Goal: Task Accomplishment & Management: Use online tool/utility

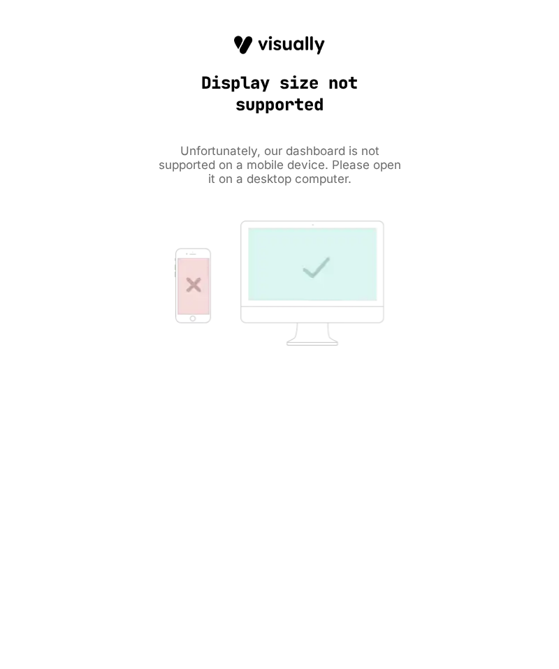
drag, startPoint x: 556, startPoint y: 5, endPoint x: 584, endPoint y: 6, distance: 28.0
click at [558, 6] on html "HOMEPAGE Theme: MAIN Experience Name Click to edit experience details + Add mor…" at bounding box center [279, 334] width 559 height 669
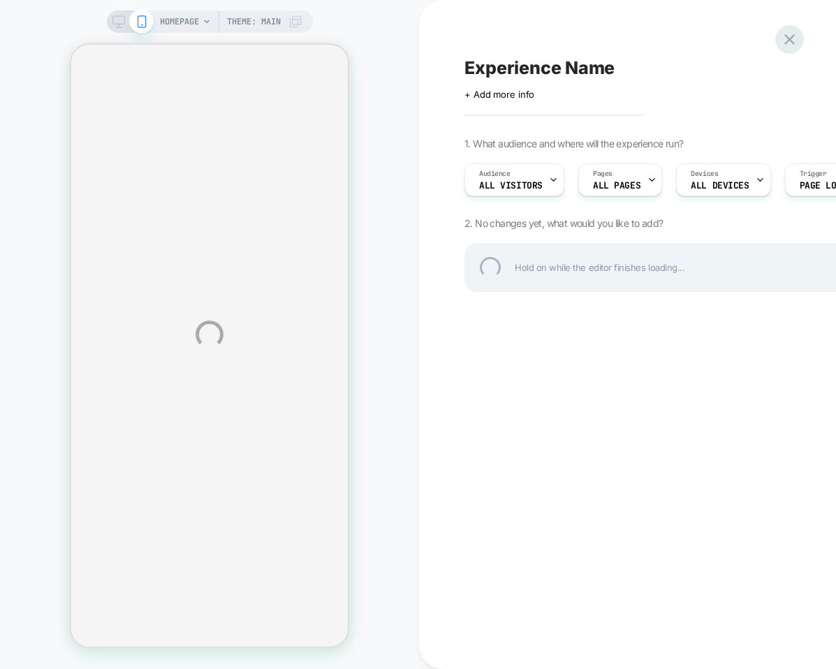
click at [558, 39] on div at bounding box center [790, 39] width 29 height 29
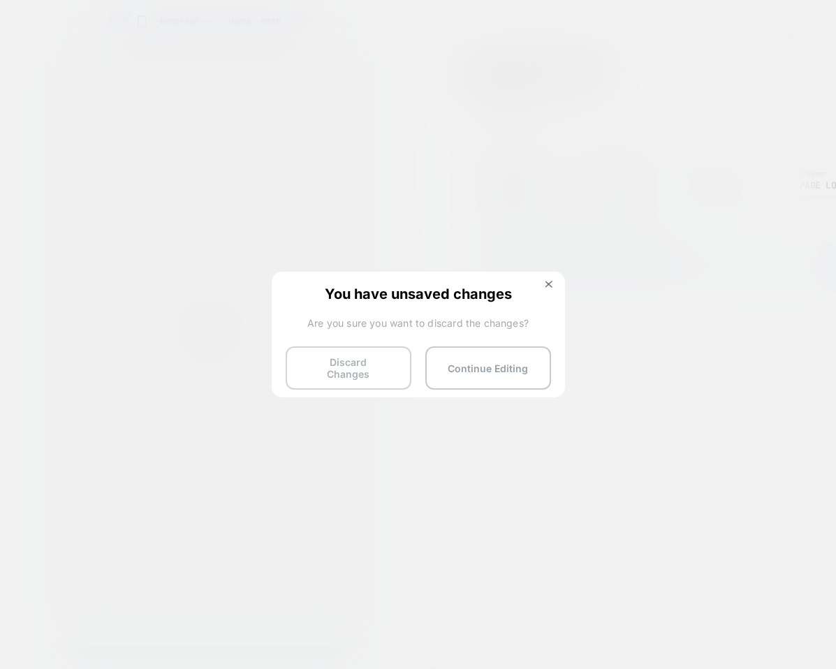
click at [360, 365] on button "Discard Changes" at bounding box center [349, 368] width 126 height 43
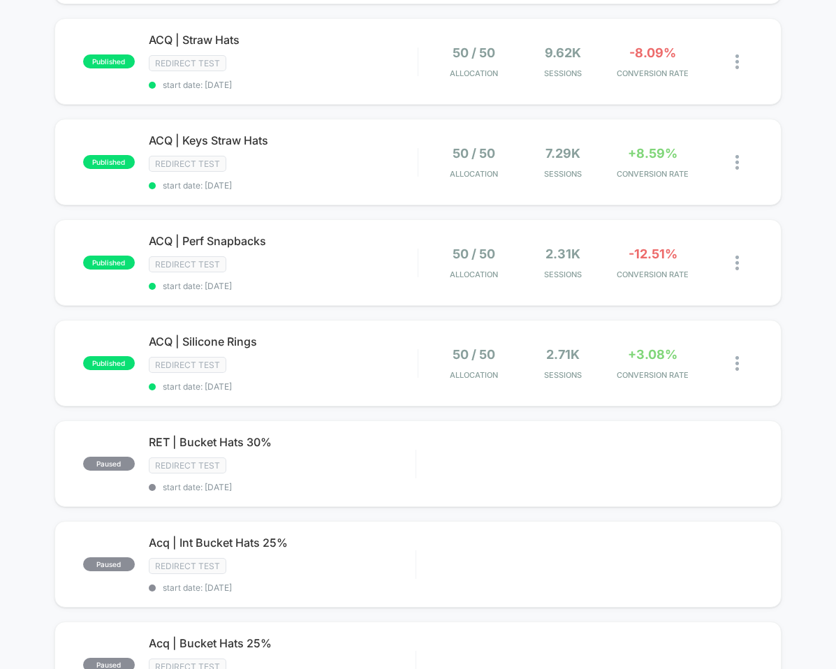
scroll to position [342, 0]
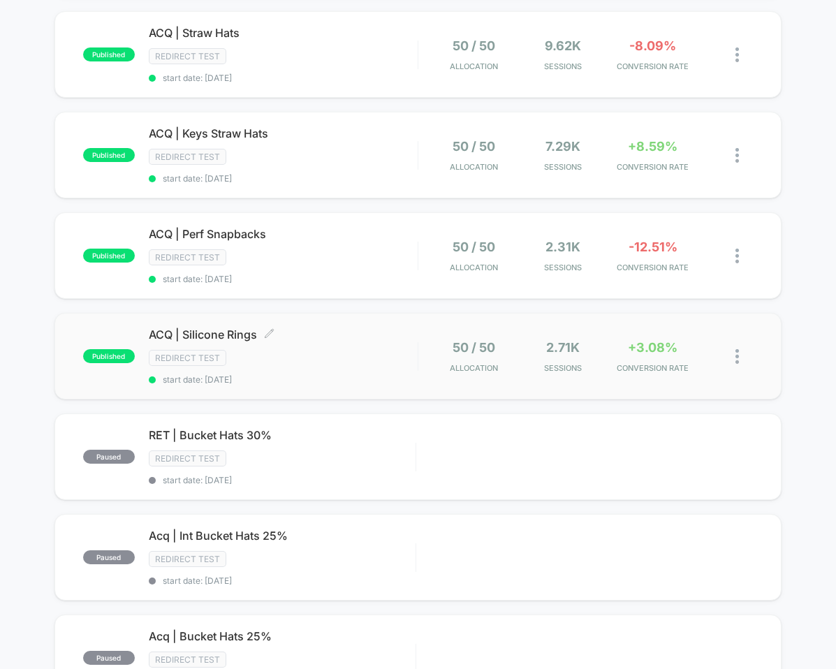
click at [242, 328] on span "ACQ | Silicone Rings Click to edit experience details" at bounding box center [283, 335] width 269 height 14
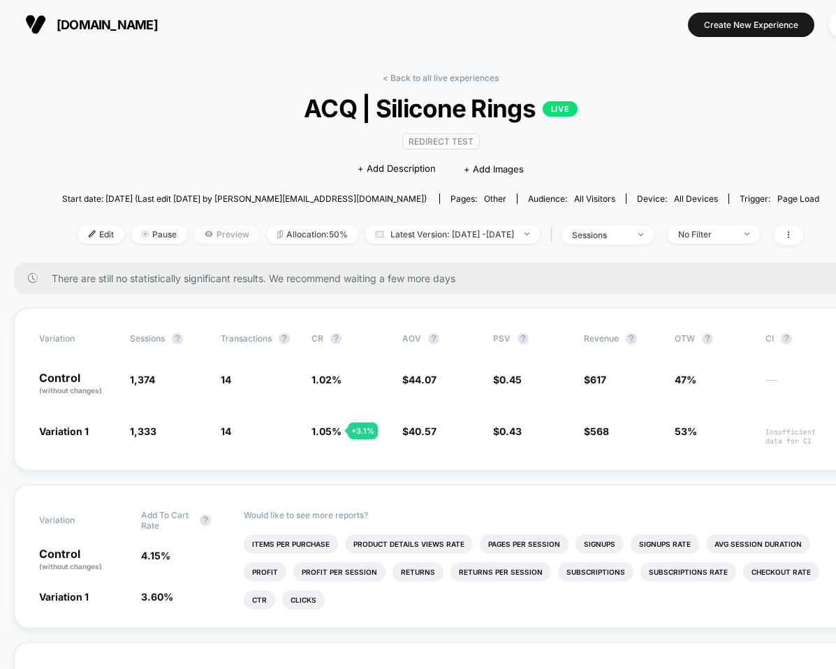
click at [205, 233] on icon at bounding box center [209, 234] width 8 height 6
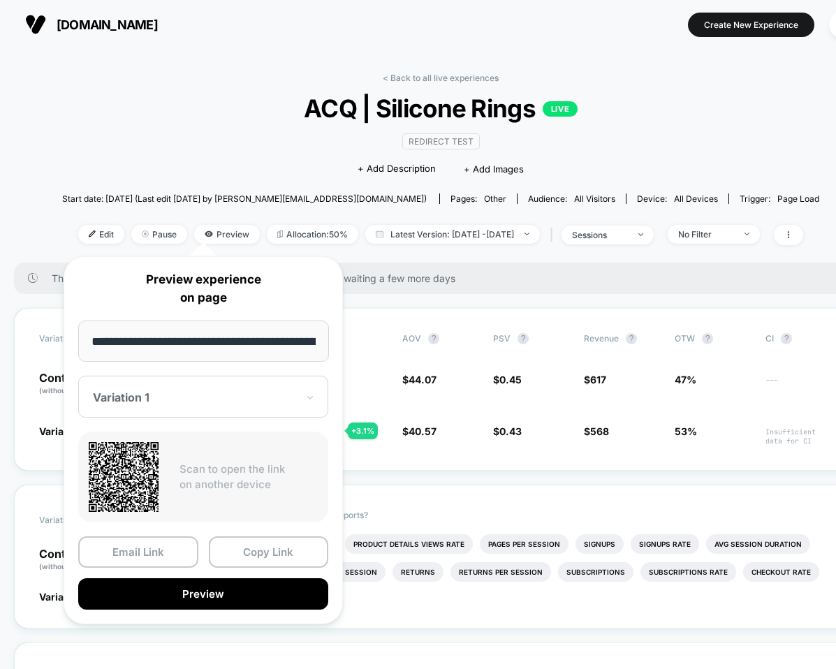
click at [219, 154] on div "Redirect Test Click to edit experience details + Add Description + Add Images" at bounding box center [441, 155] width 454 height 64
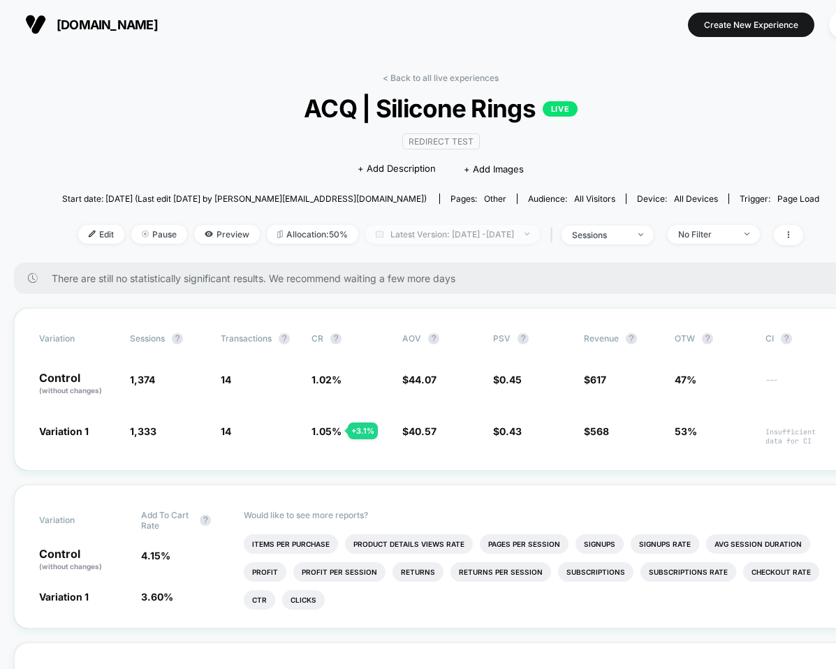
click at [392, 233] on span "Latest Version: [DATE] - [DATE]" at bounding box center [452, 234] width 175 height 19
select select "*"
select select "****"
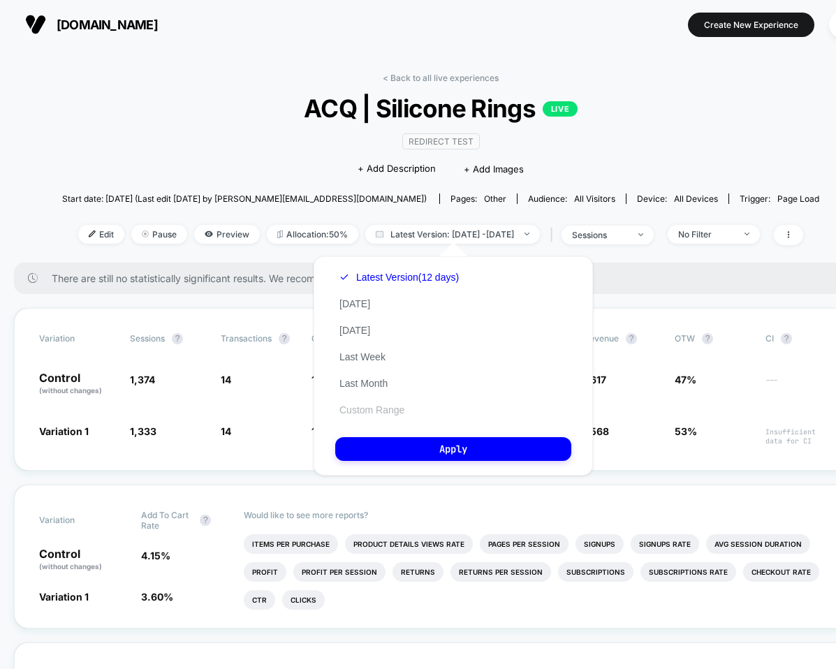
click at [371, 407] on button "Custom Range" at bounding box center [371, 410] width 73 height 13
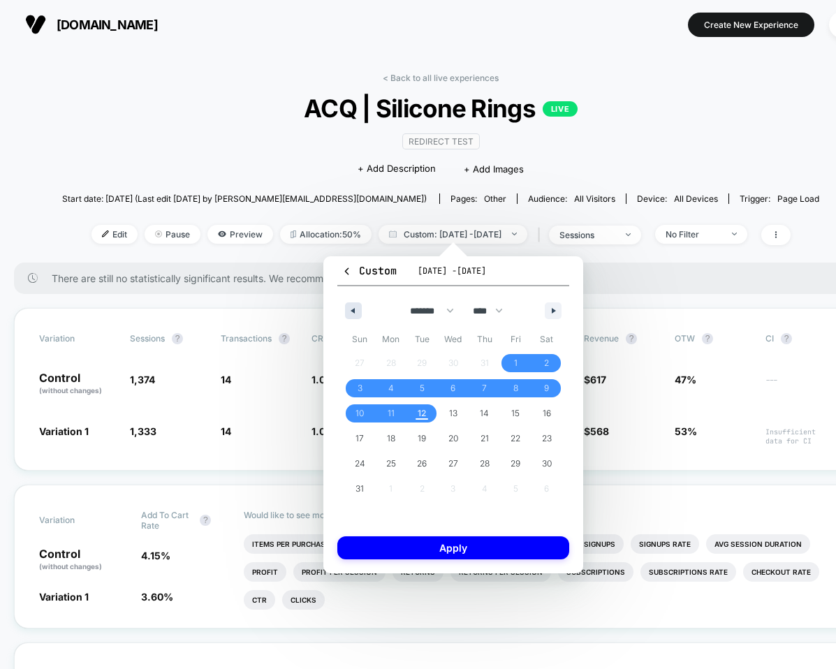
click at [356, 308] on button "button" at bounding box center [353, 311] width 17 height 17
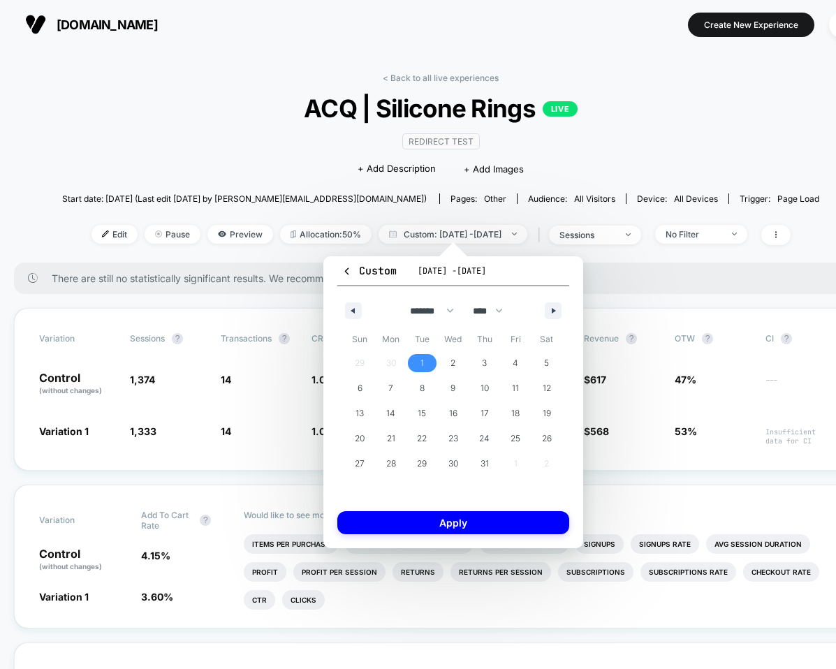
click at [426, 359] on span "1" at bounding box center [422, 363] width 31 height 18
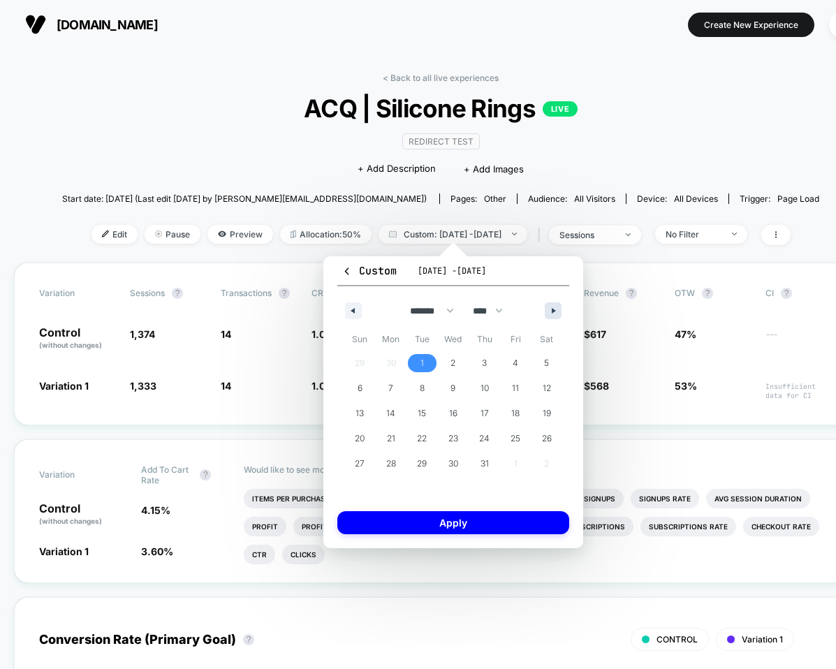
click at [551, 314] on button "button" at bounding box center [553, 311] width 17 height 17
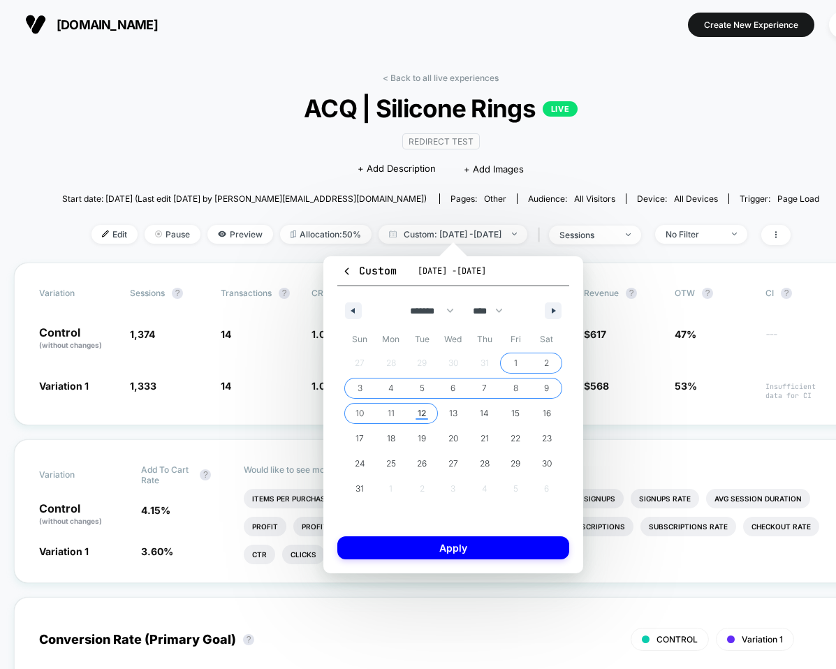
click at [422, 414] on span "12" at bounding box center [422, 413] width 8 height 25
select select "*"
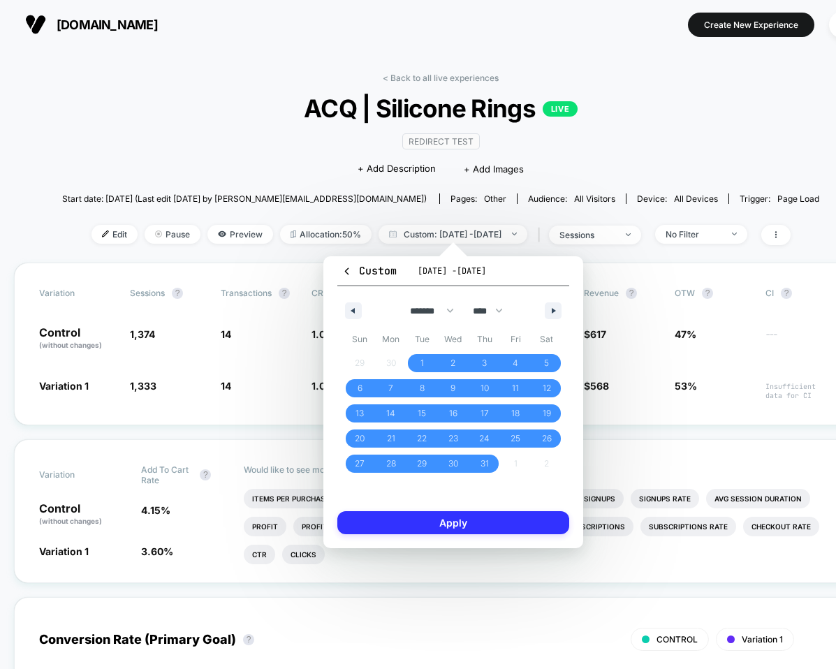
click at [456, 523] on button "Apply" at bounding box center [453, 522] width 232 height 23
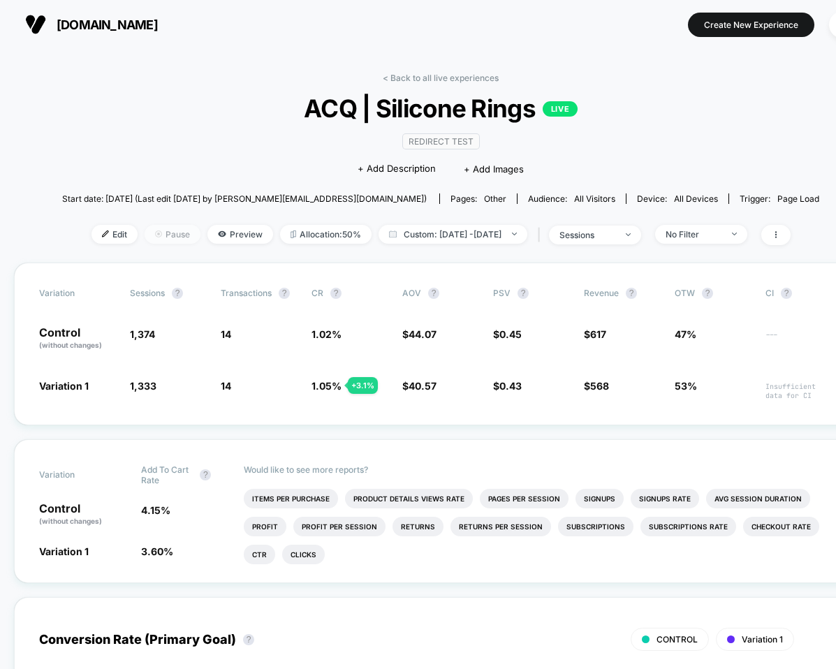
click at [168, 233] on span "Pause" at bounding box center [173, 234] width 56 height 19
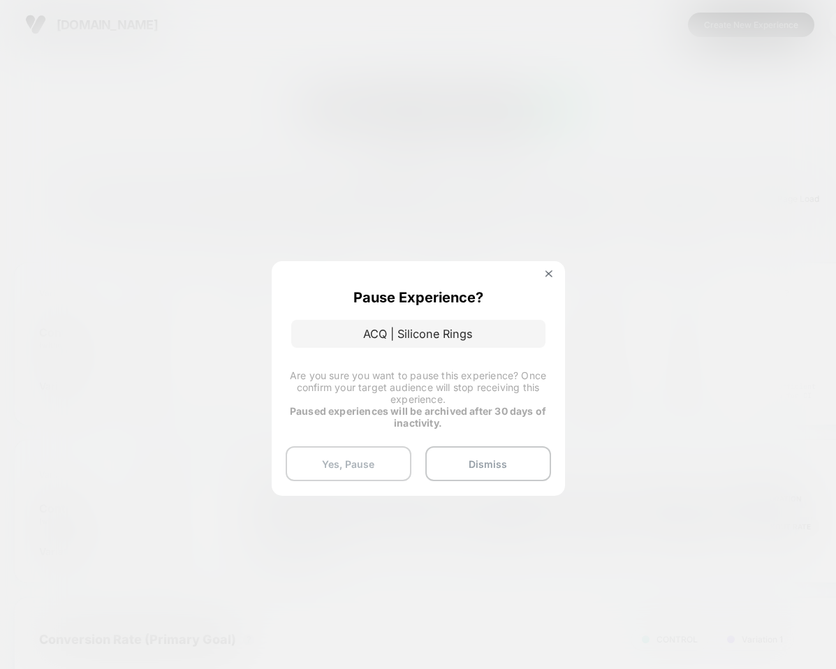
click at [375, 459] on button "Yes, Pause" at bounding box center [349, 463] width 126 height 35
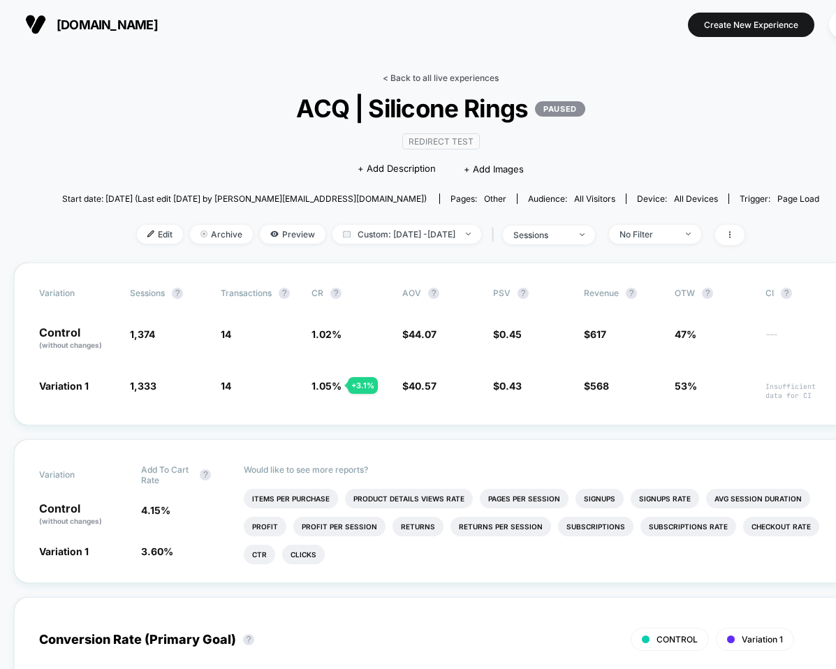
click at [452, 80] on link "< Back to all live experiences" at bounding box center [441, 78] width 116 height 10
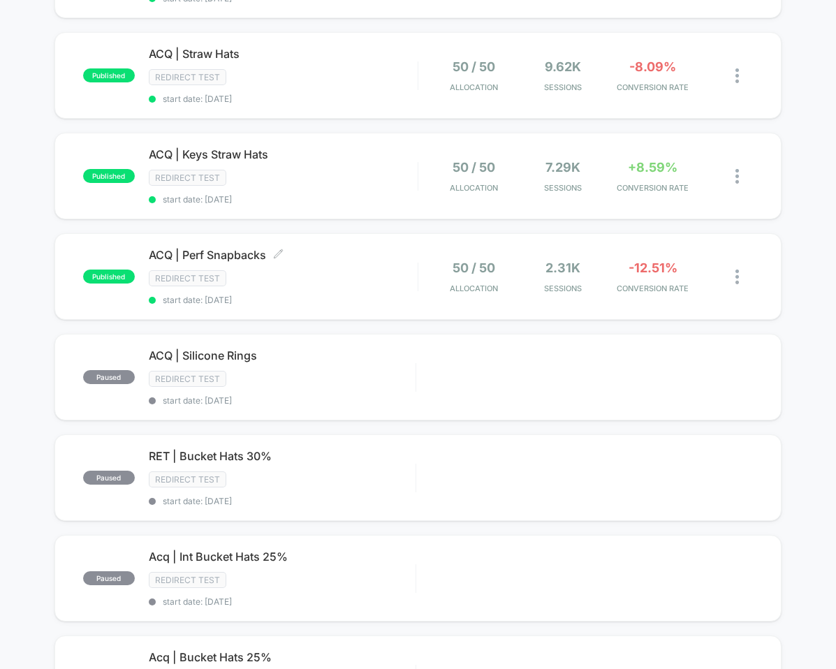
scroll to position [306, 0]
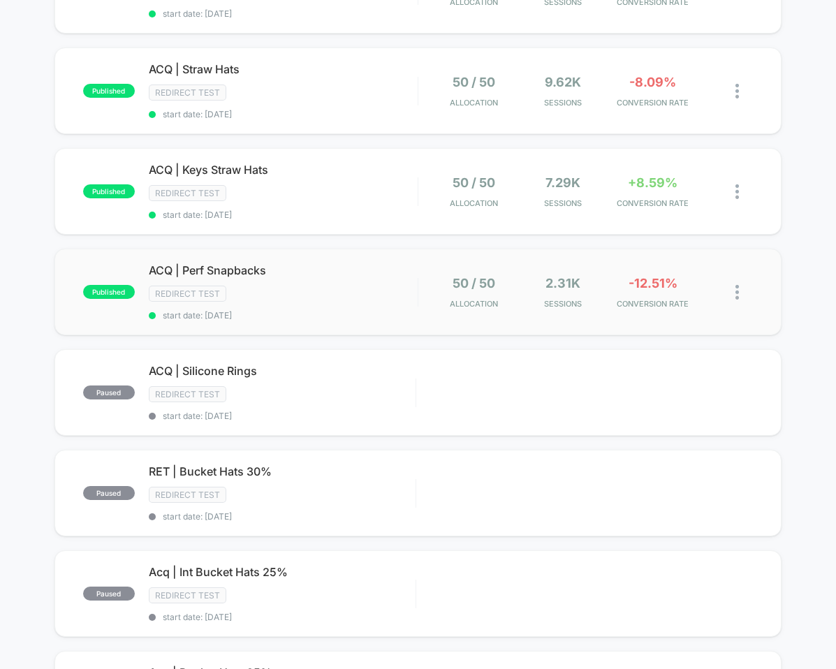
click at [228, 256] on div "published ACQ | Perf Snapbacks Redirect Test start date: [DATE] 50 / 50 Allocat…" at bounding box center [418, 292] width 727 height 87
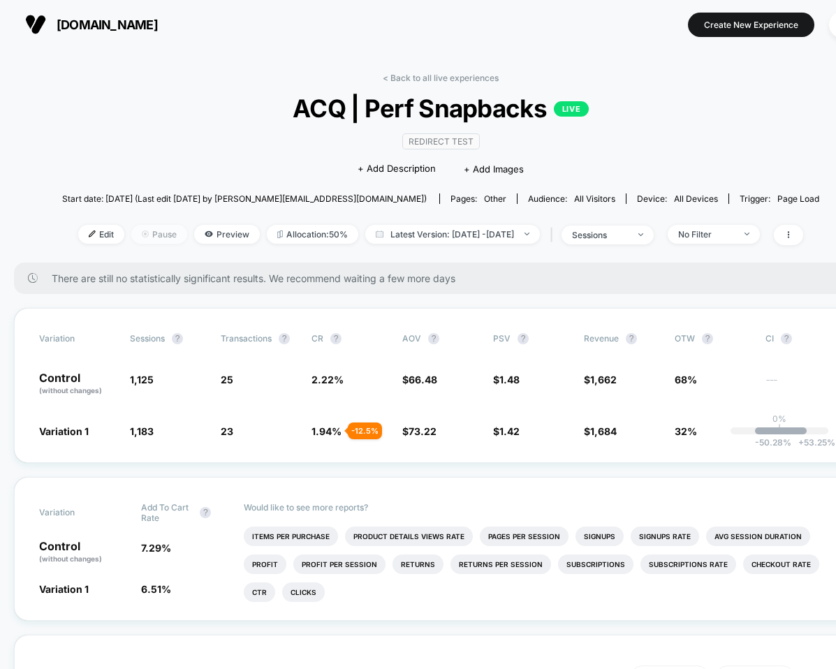
click at [138, 235] on span "Pause" at bounding box center [159, 234] width 56 height 19
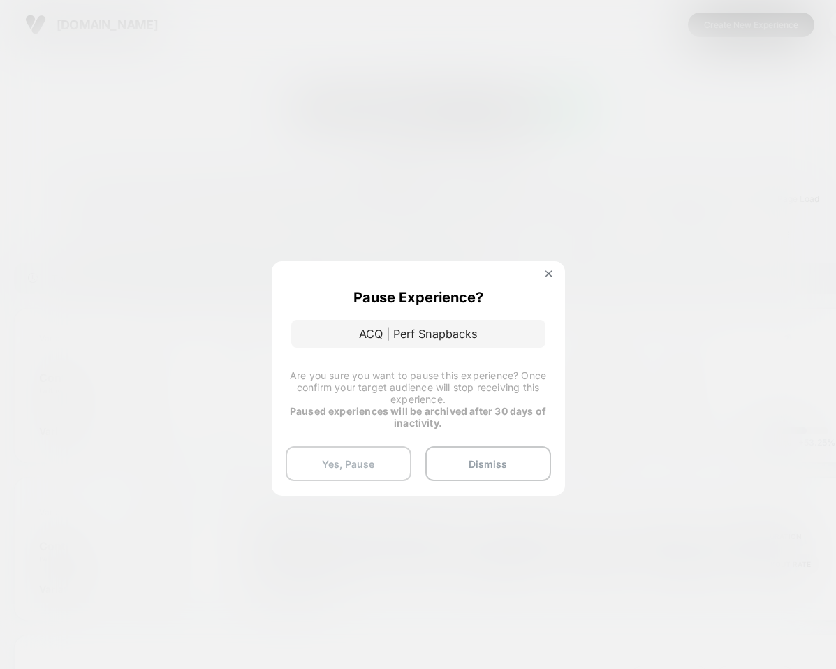
click at [388, 458] on button "Yes, Pause" at bounding box center [349, 463] width 126 height 35
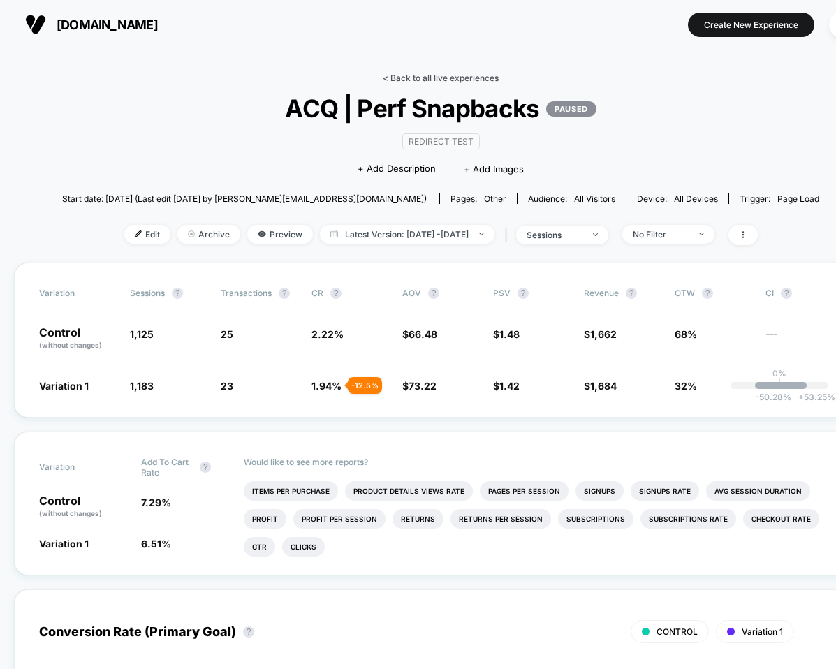
click at [417, 81] on link "< Back to all live experiences" at bounding box center [441, 78] width 116 height 10
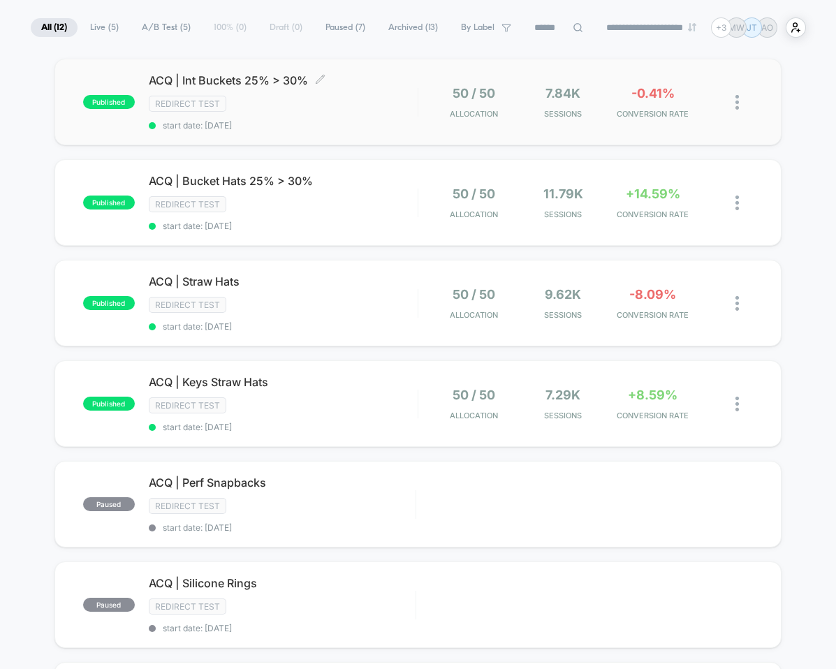
scroll to position [104, 0]
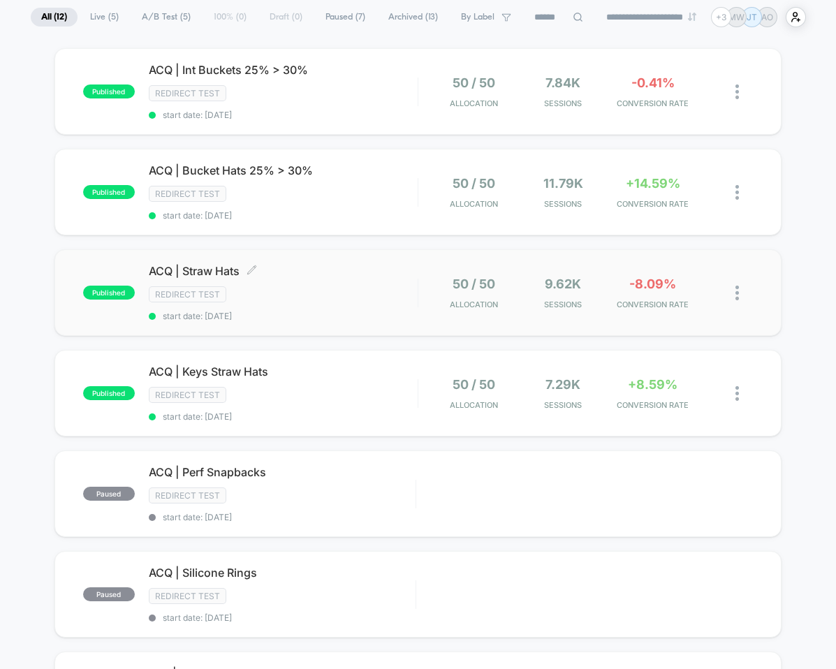
click at [224, 268] on span "ACQ | Straw Hats Click to edit experience details" at bounding box center [283, 271] width 269 height 14
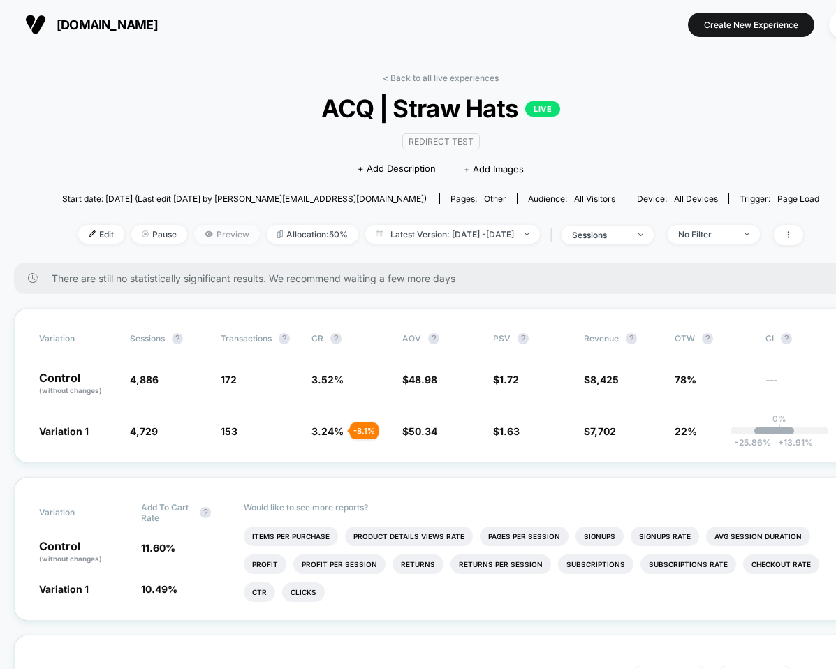
click at [194, 235] on span "Preview" at bounding box center [227, 234] width 66 height 19
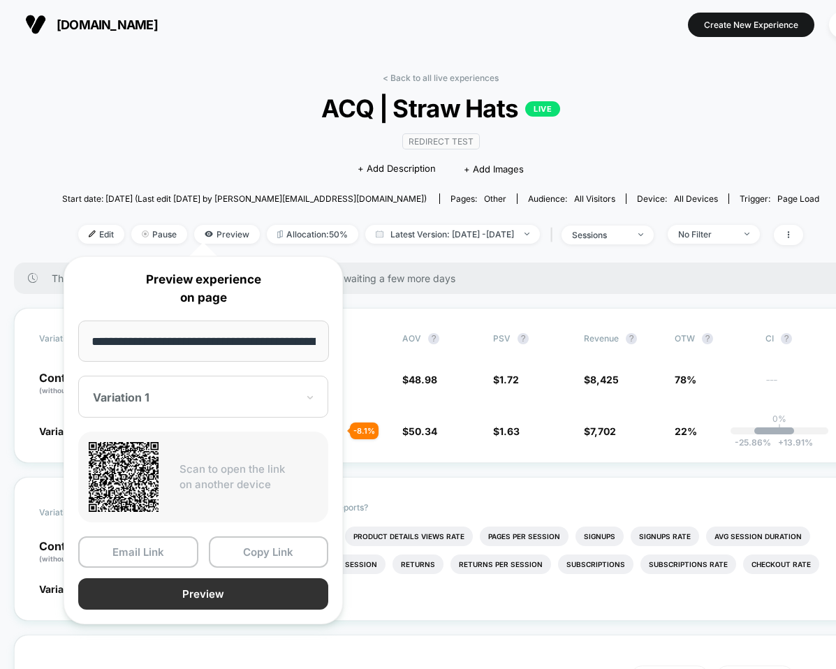
click at [179, 579] on button "Preview" at bounding box center [203, 594] width 250 height 31
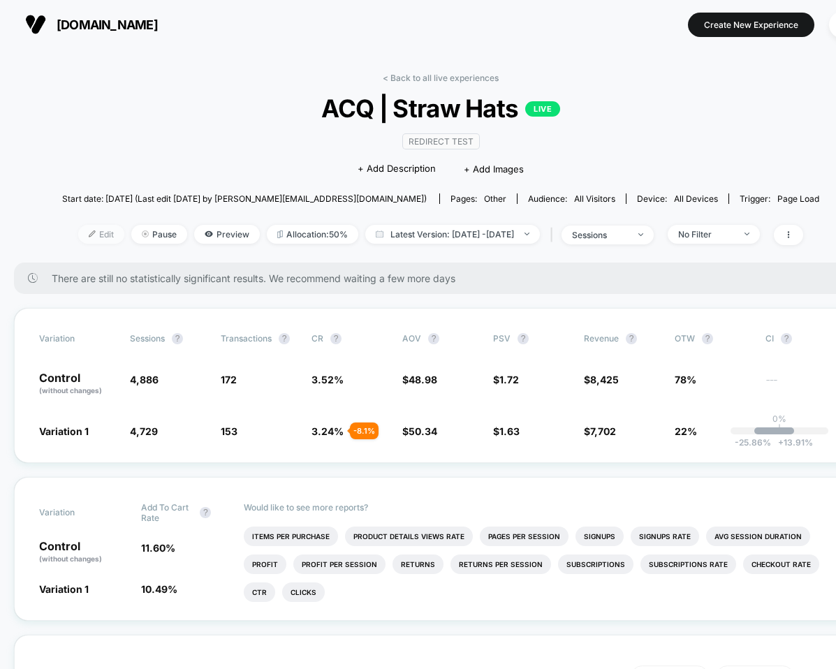
click at [81, 232] on span "Edit" at bounding box center [101, 234] width 46 height 19
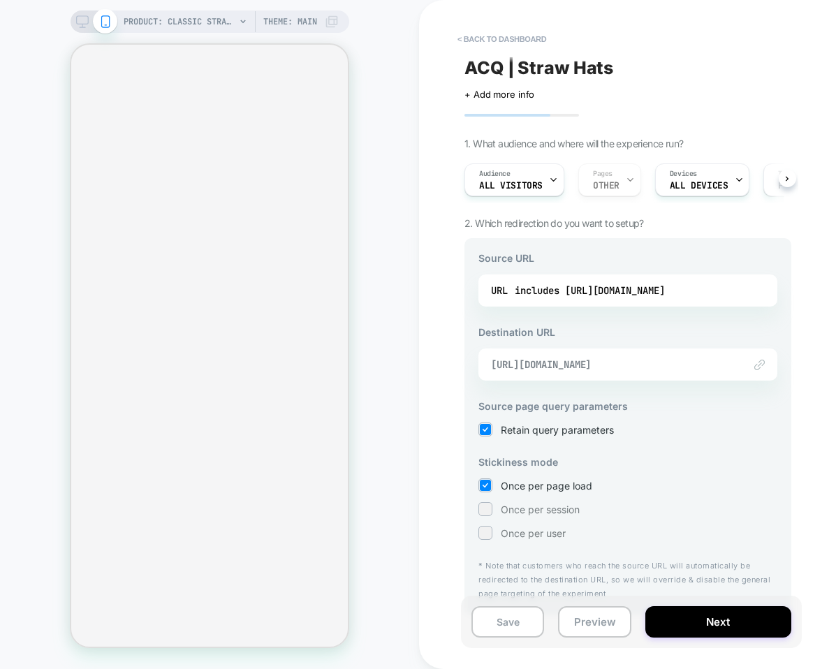
click at [558, 365] on span "[URL][DOMAIN_NAME]" at bounding box center [610, 364] width 239 height 13
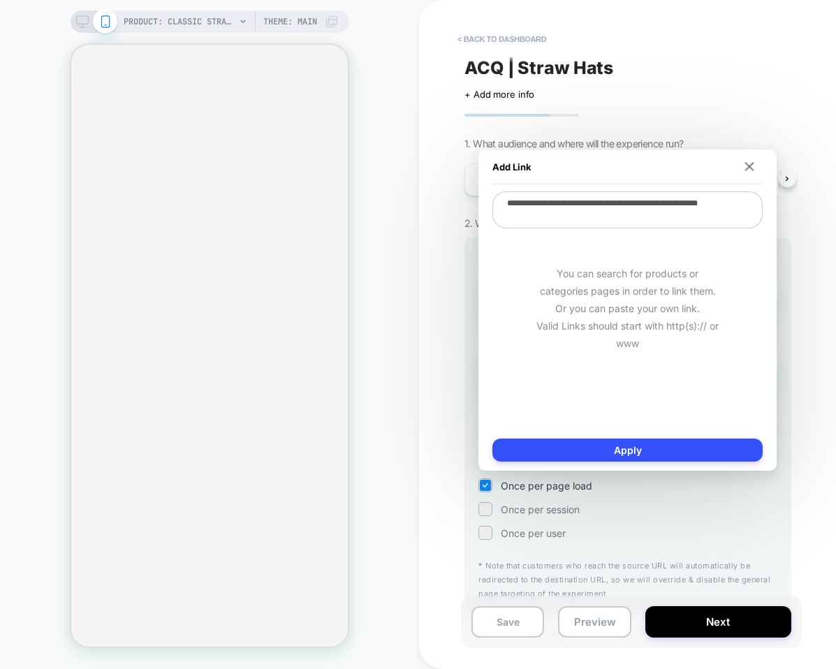
click at [558, 221] on textarea "**********" at bounding box center [628, 209] width 270 height 37
type textarea "**********"
type textarea "*"
type textarea "**********"
type textarea "*"
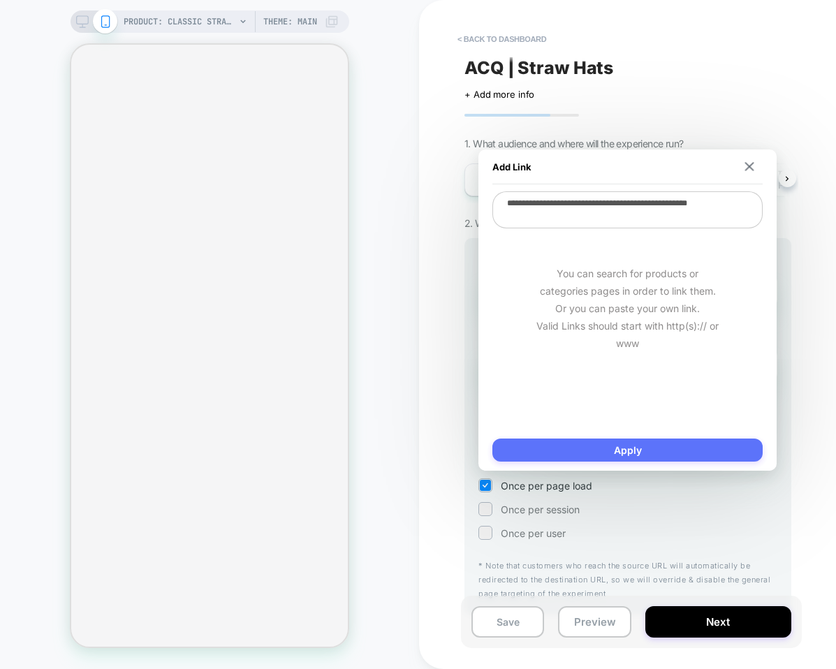
type textarea "**********"
click at [558, 440] on button "Apply" at bounding box center [628, 450] width 270 height 23
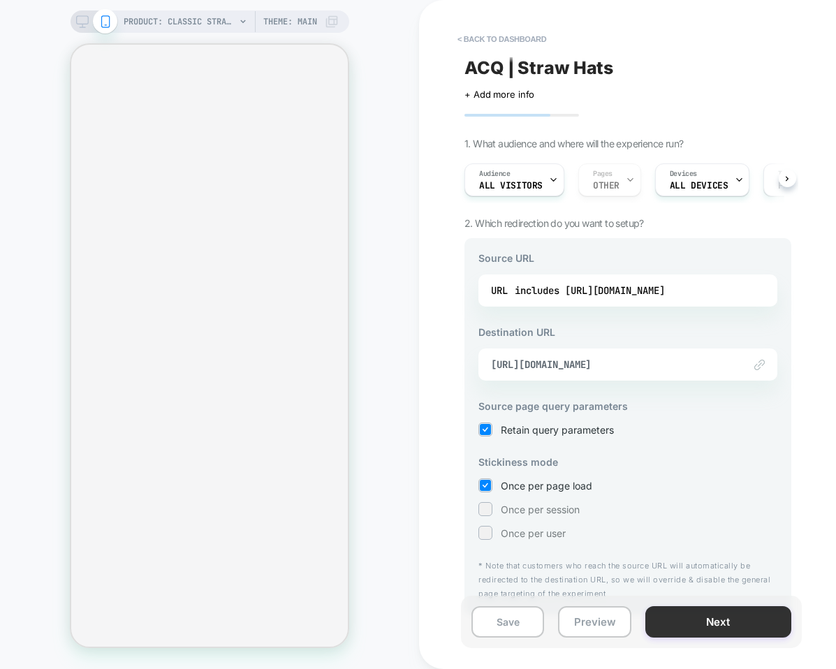
click at [558, 611] on button "Next" at bounding box center [719, 621] width 146 height 31
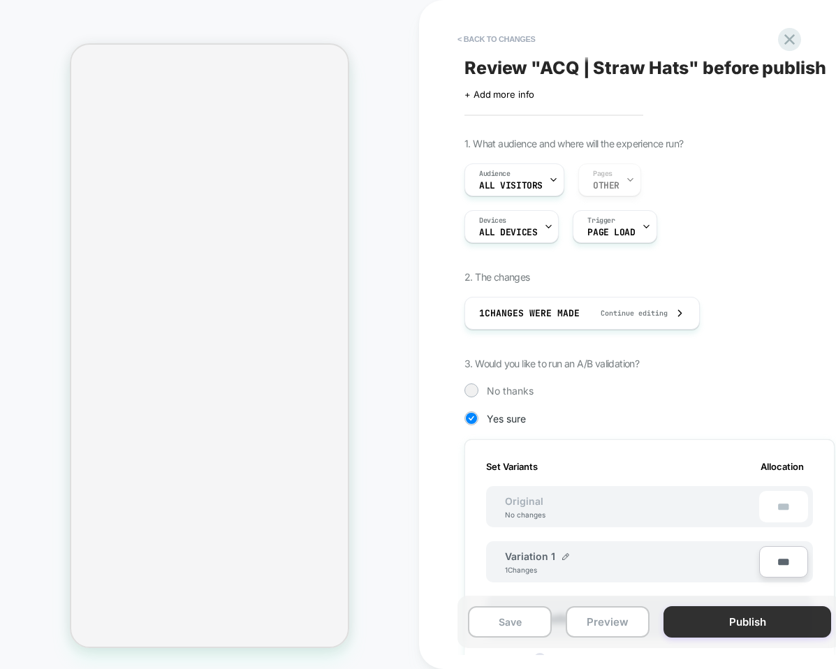
scroll to position [0, 1]
click at [558, 624] on button "Publish" at bounding box center [748, 621] width 168 height 31
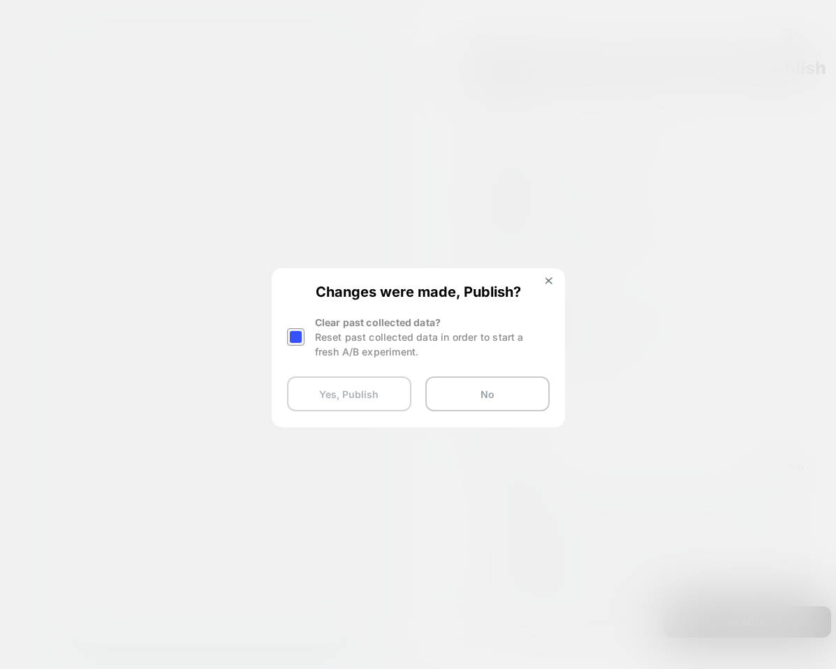
click at [358, 398] on button "Yes, Publish" at bounding box center [349, 394] width 124 height 35
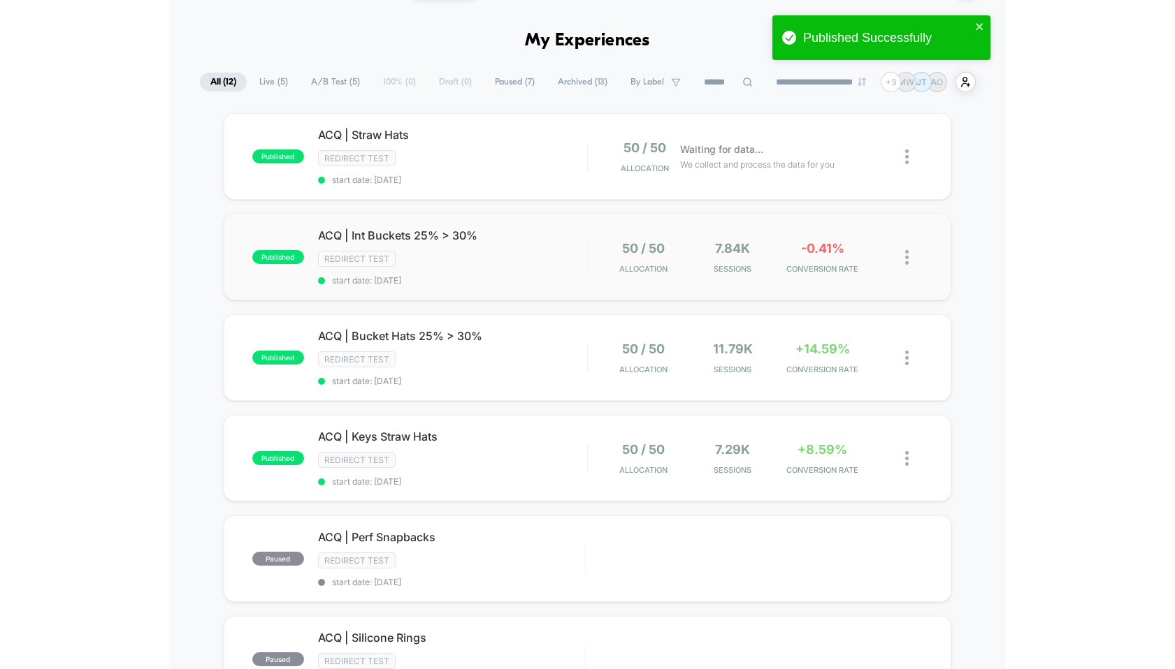
scroll to position [40, 0]
